Goal: Check status

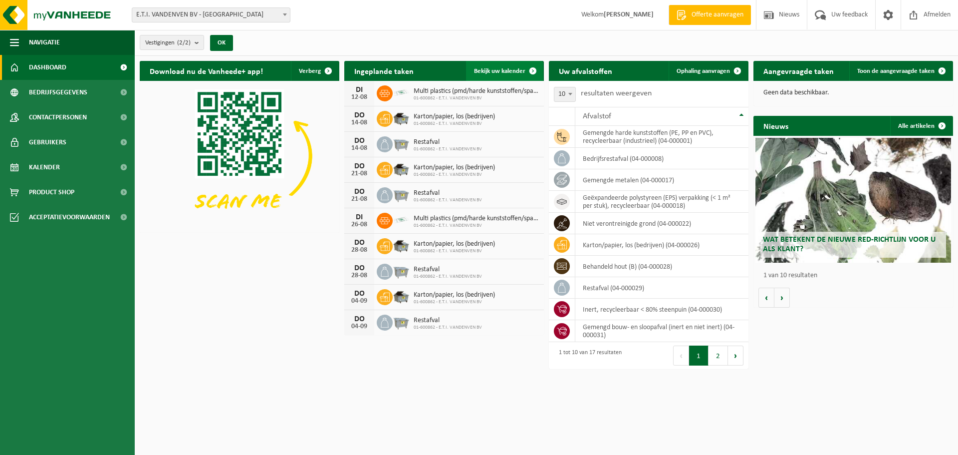
click at [509, 71] on span "Bekijk uw kalender" at bounding box center [499, 71] width 51 height 6
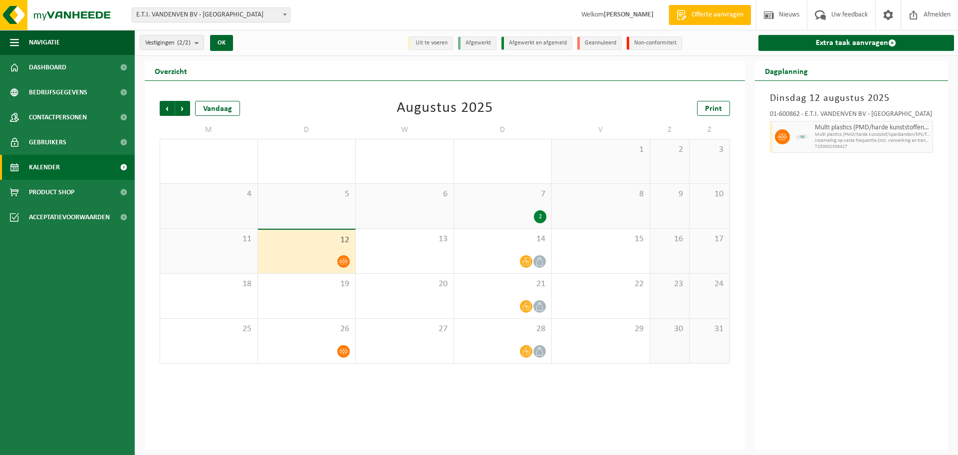
click at [826, 137] on span "Multi plastics (PMD/harde kunststof/spanbanden/EPS/folie)" at bounding box center [873, 135] width 116 height 6
click at [298, 251] on div "12" at bounding box center [307, 251] width 98 height 43
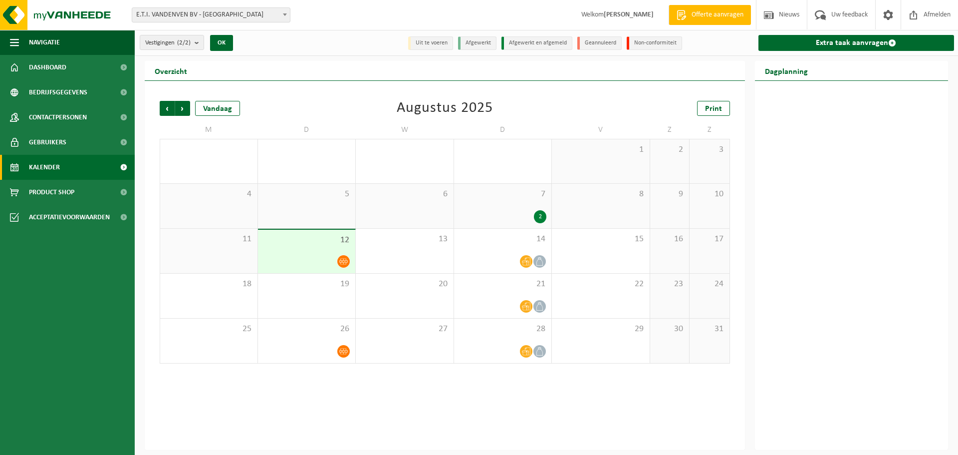
click at [440, 43] on li "Uit te voeren" at bounding box center [430, 42] width 45 height 13
click at [481, 45] on li "Afgewerkt" at bounding box center [477, 42] width 38 height 13
click at [541, 217] on div "2" at bounding box center [540, 216] width 12 height 13
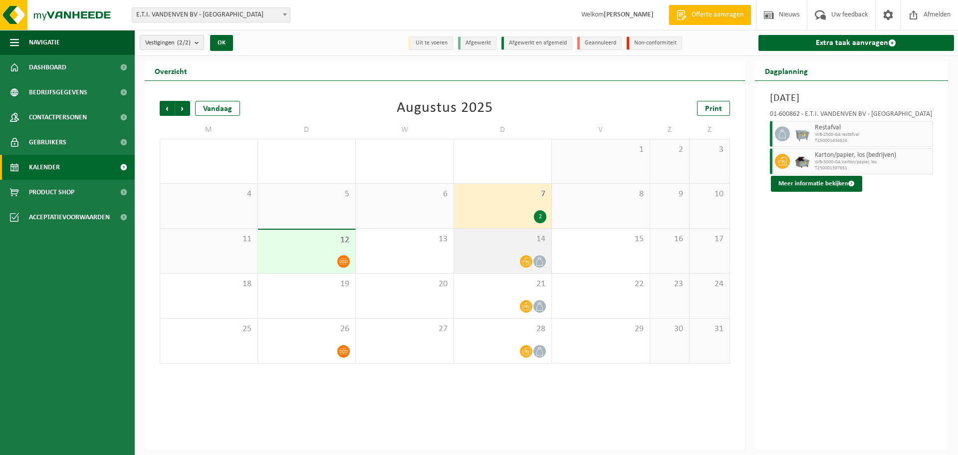
click at [497, 241] on span "14" at bounding box center [503, 239] width 88 height 11
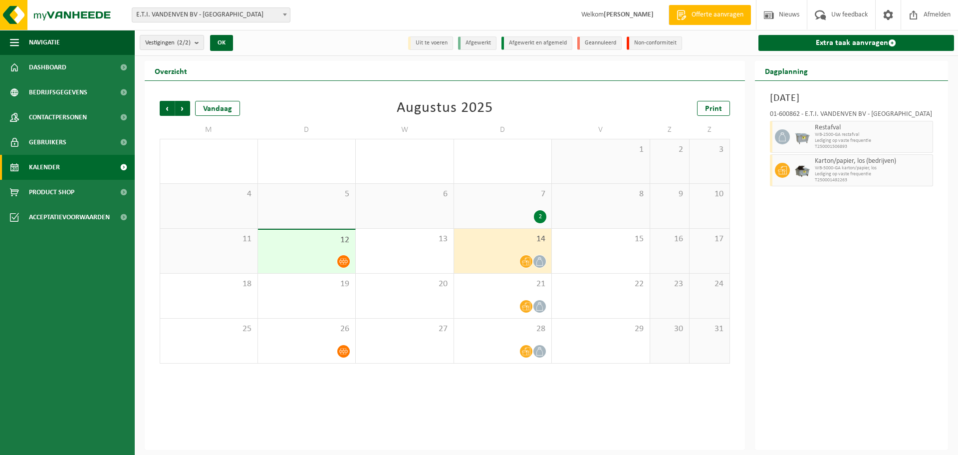
click at [320, 243] on span "12" at bounding box center [307, 240] width 88 height 11
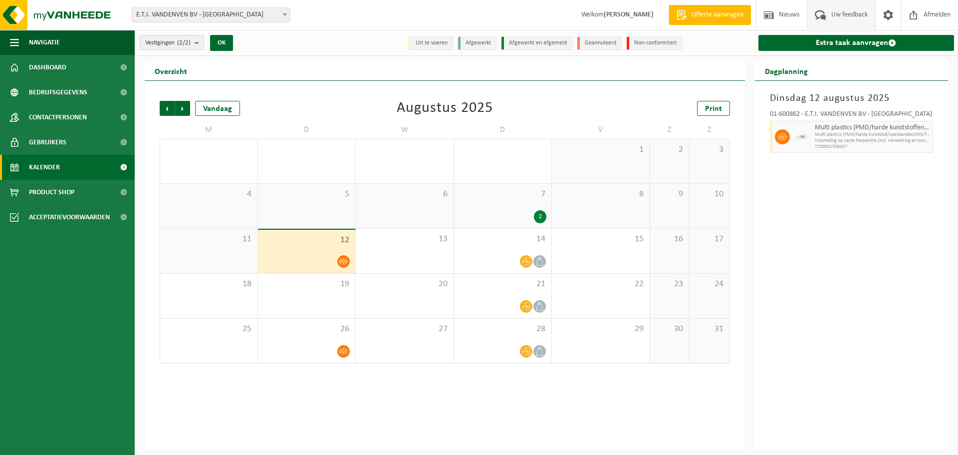
click at [839, 16] on span "Uw feedback" at bounding box center [849, 14] width 41 height 29
